Goal: Navigation & Orientation: Find specific page/section

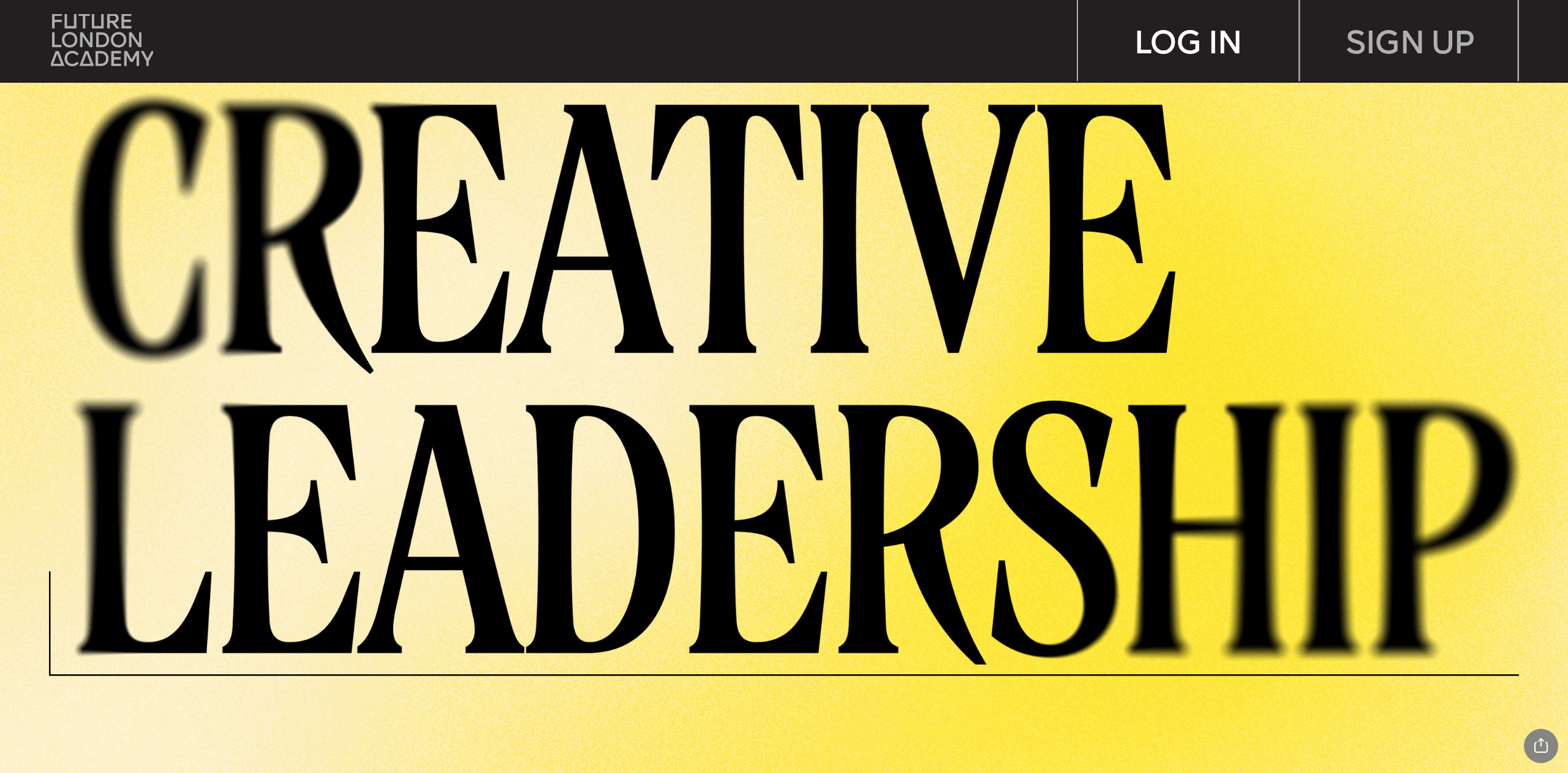
click at [1140, 44] on div "LOG IN" at bounding box center [1188, 41] width 221 height 82
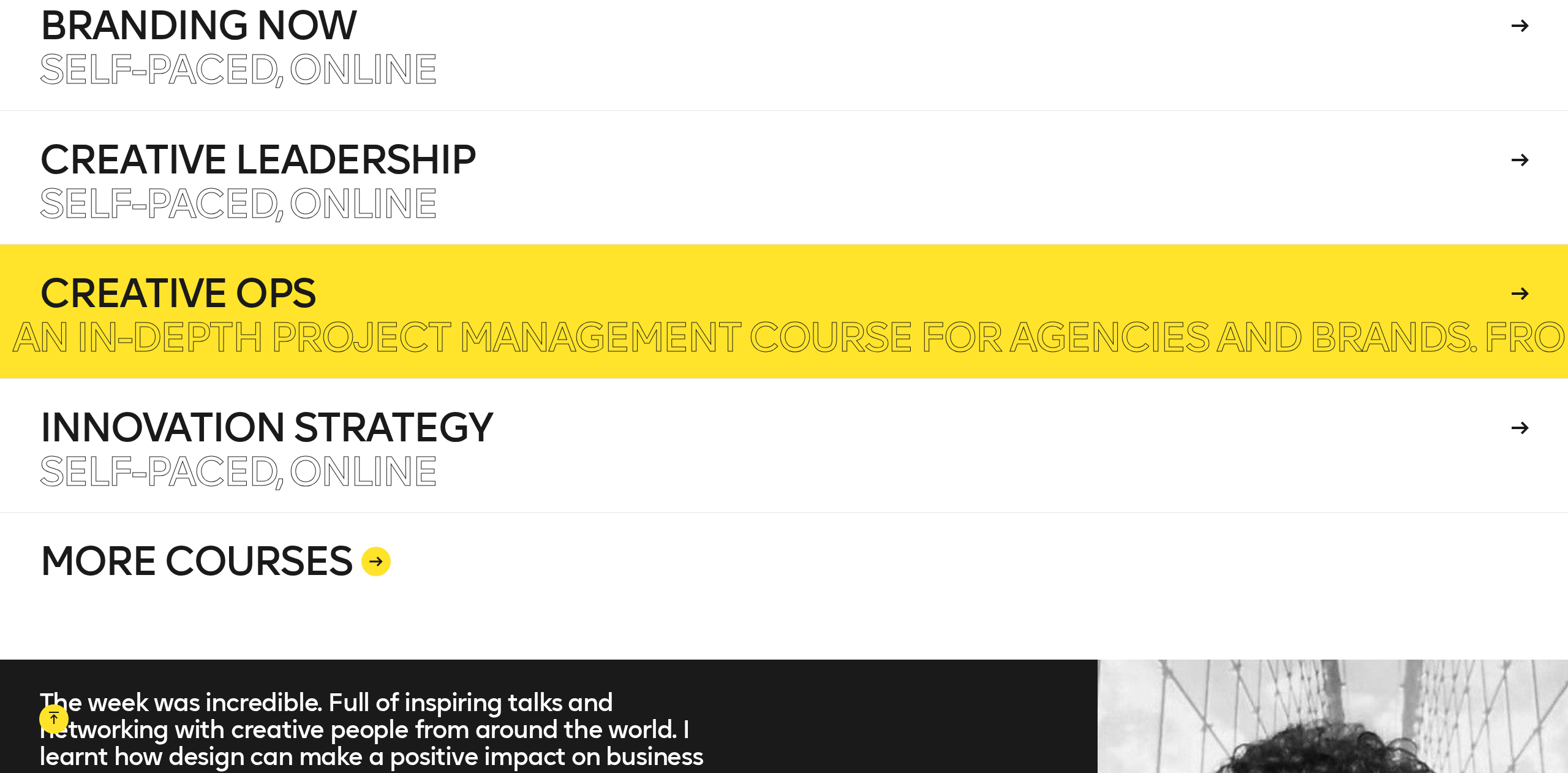
scroll to position [3585, 0]
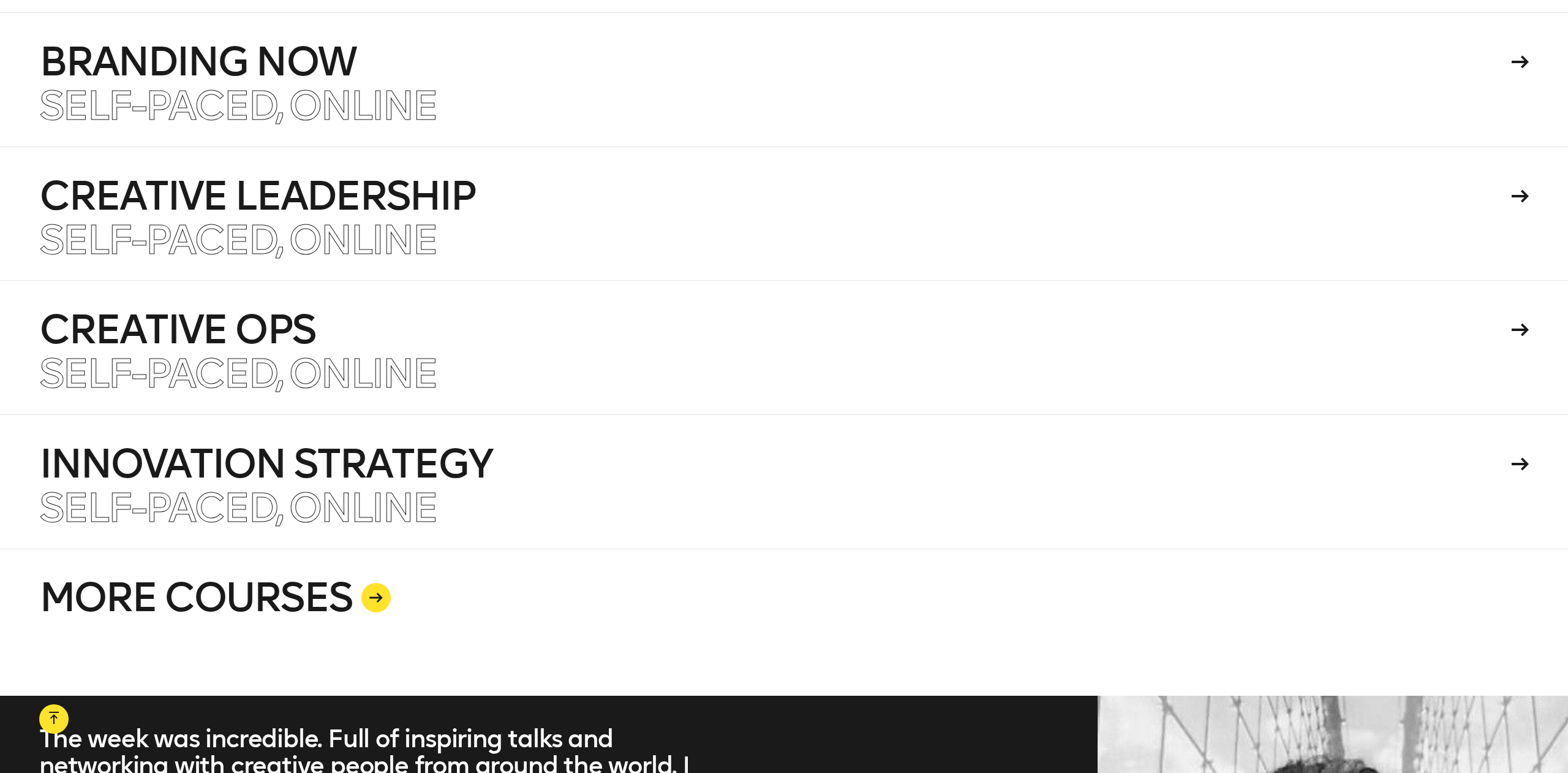
click at [349, 567] on link "MORE COURSES" at bounding box center [784, 621] width 1490 height 147
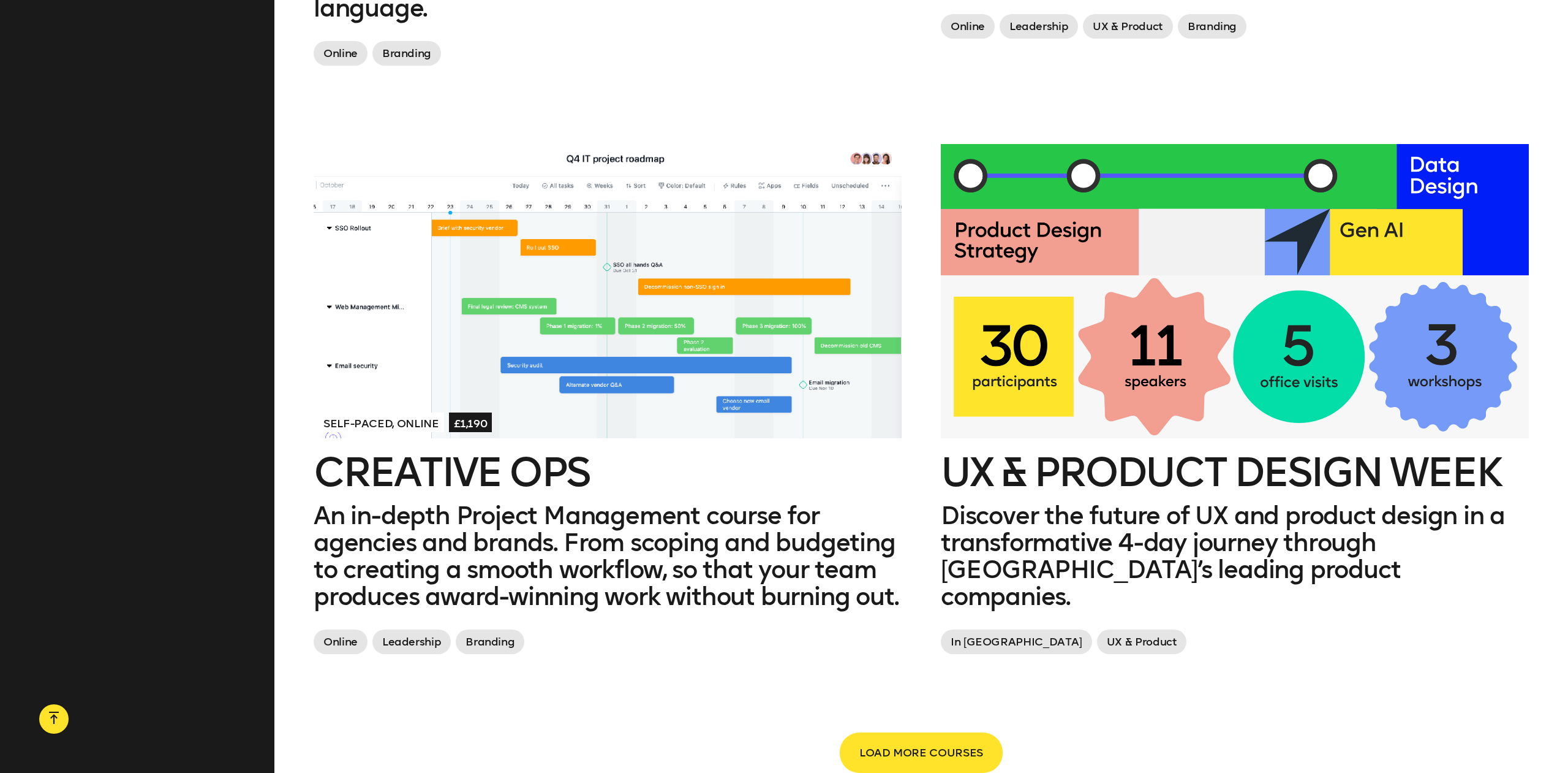
scroll to position [2430, 0]
click at [925, 752] on span "LOAD MORE COURSES" at bounding box center [921, 753] width 124 height 24
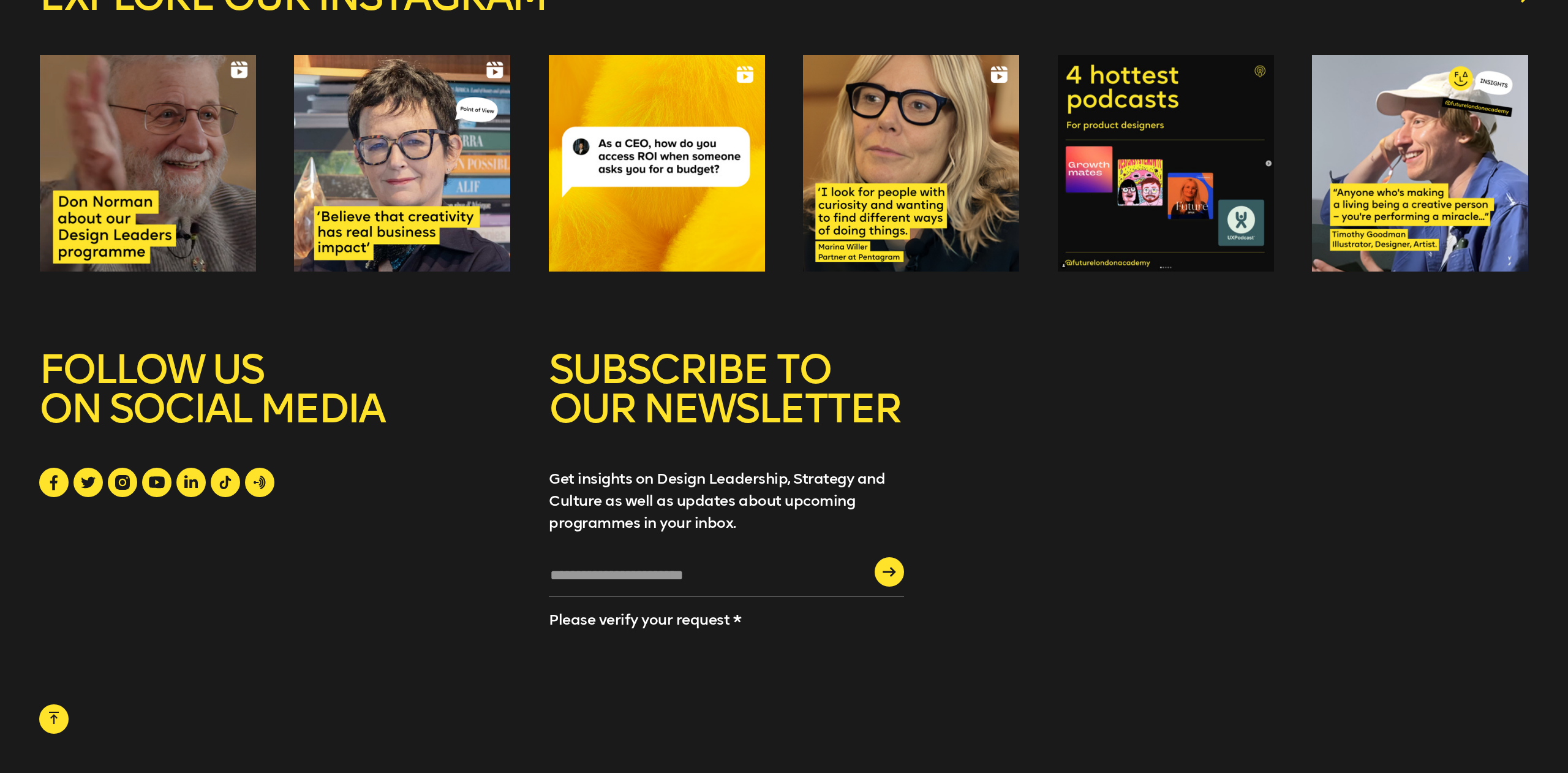
scroll to position [4859, 0]
